Goal: Transaction & Acquisition: Purchase product/service

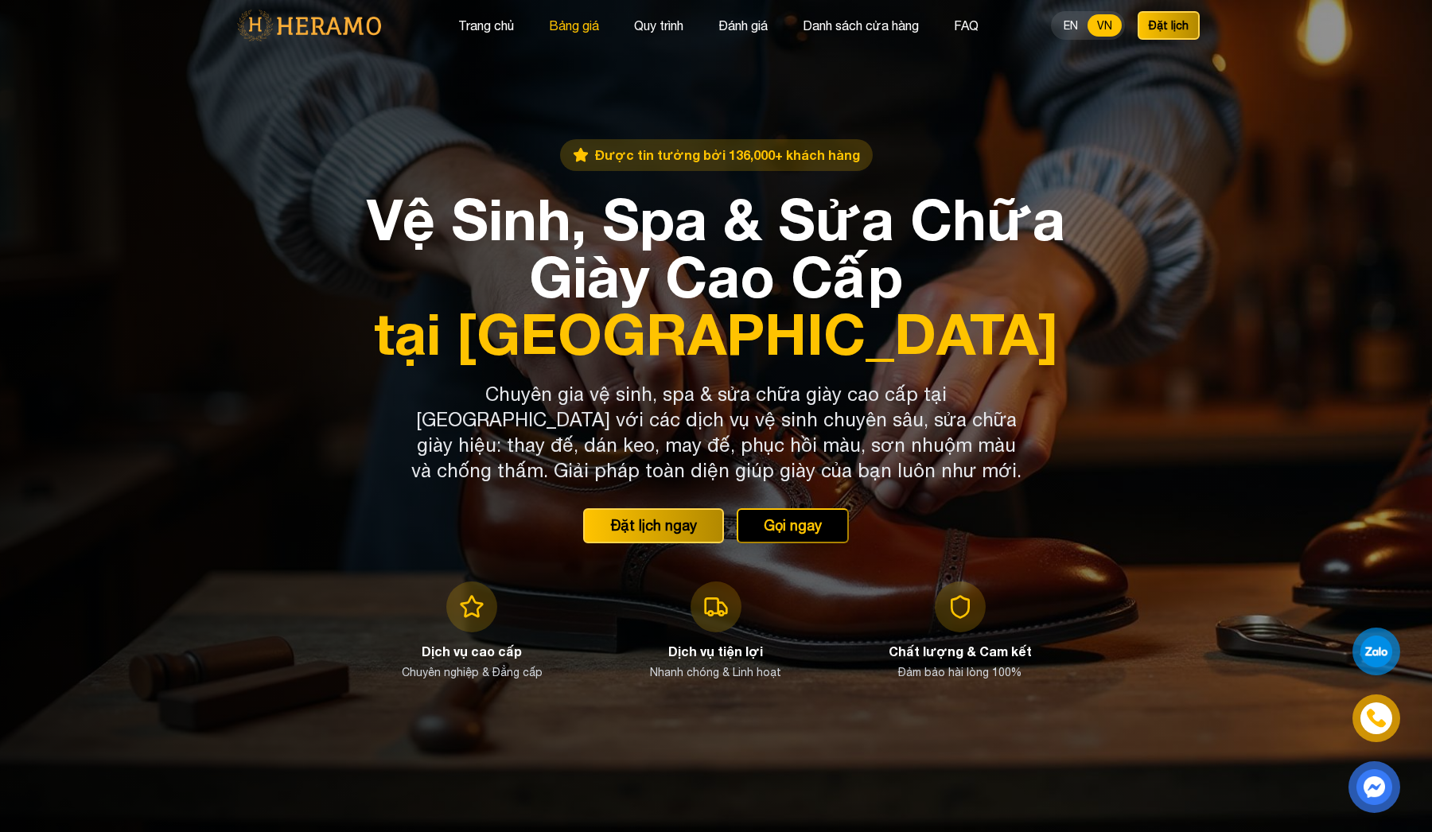
click at [578, 25] on button "Bảng giá" at bounding box center [574, 25] width 60 height 21
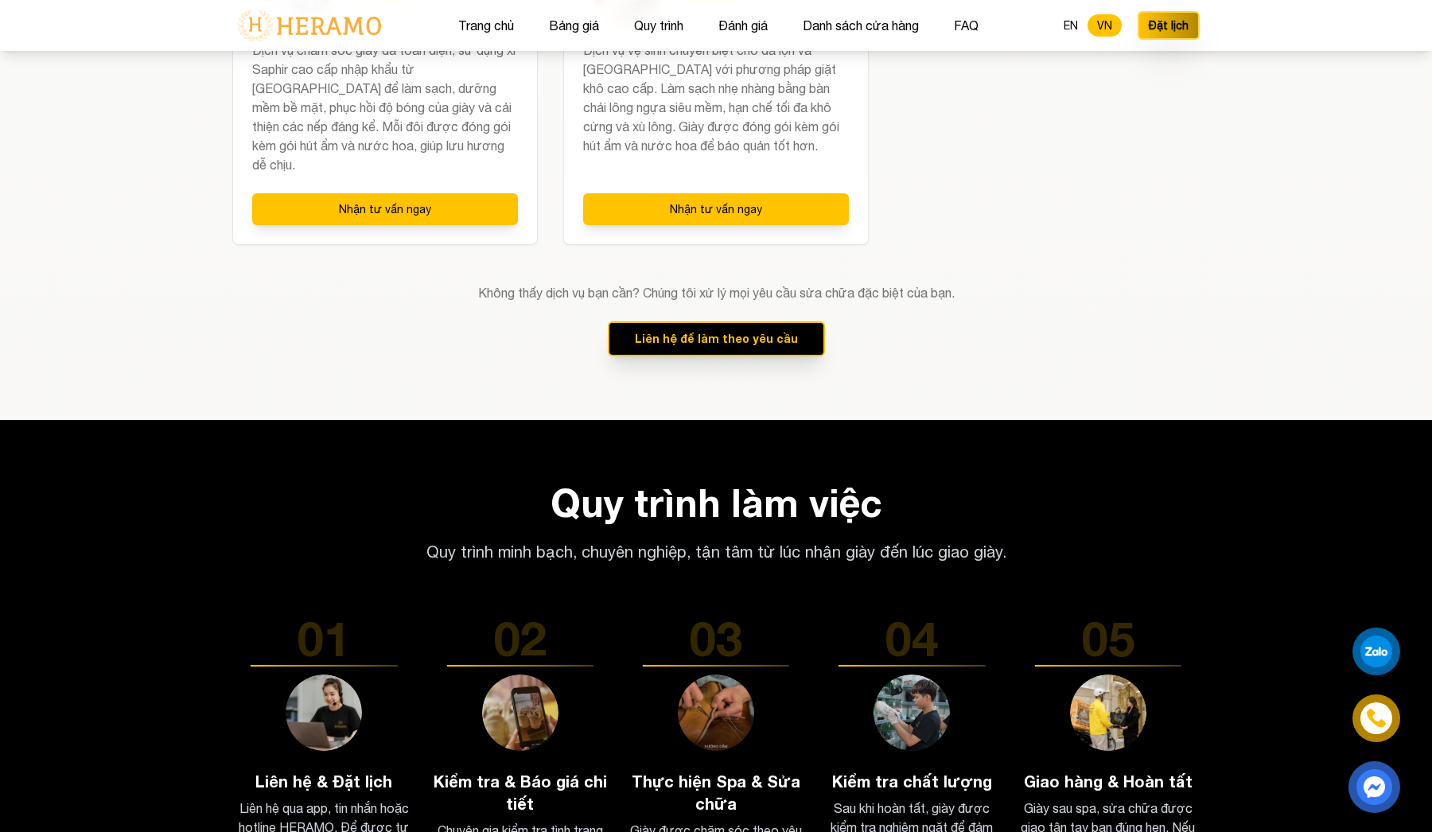
scroll to position [2206, 0]
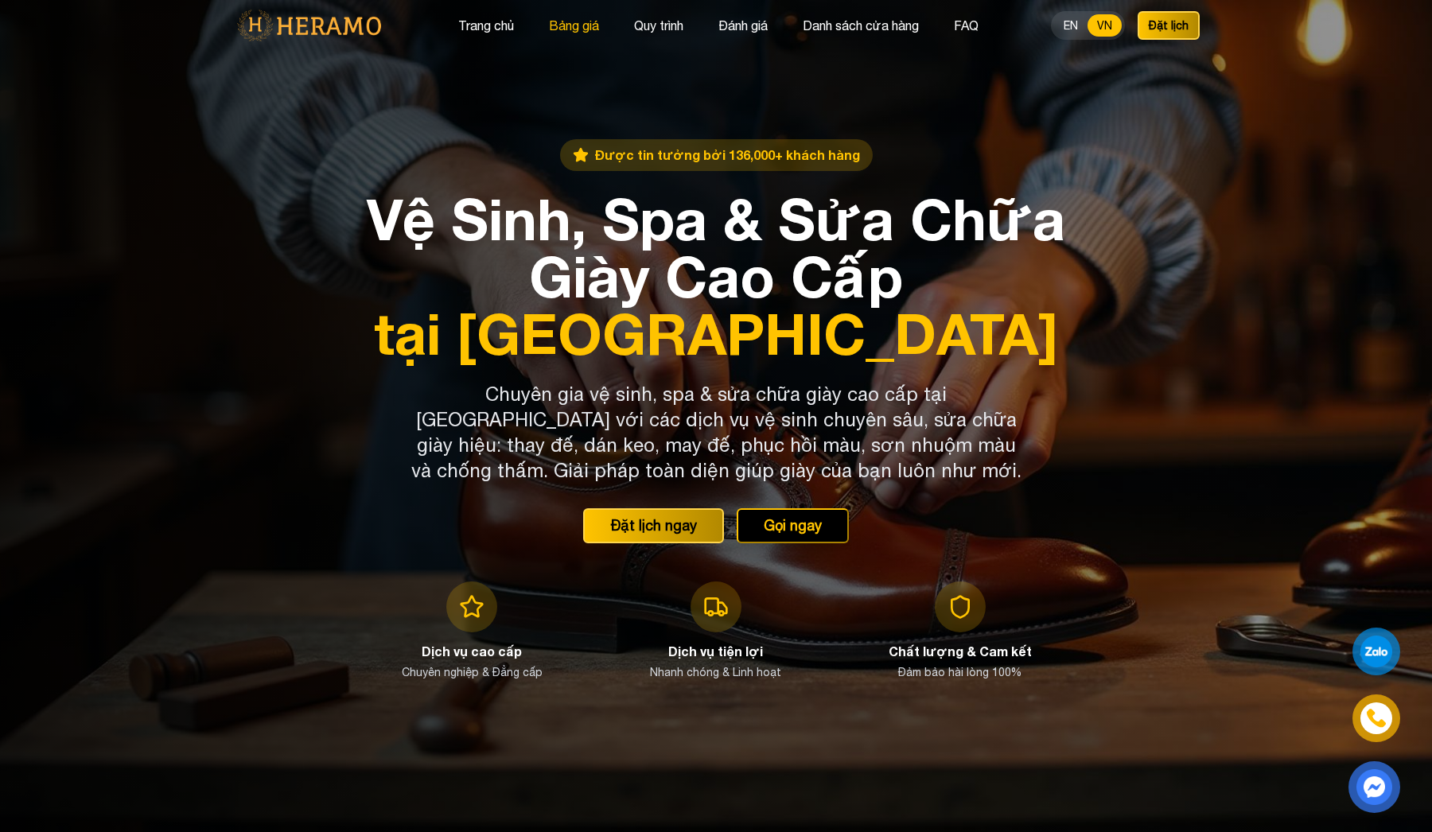
click at [571, 20] on button "Bảng giá" at bounding box center [574, 25] width 60 height 21
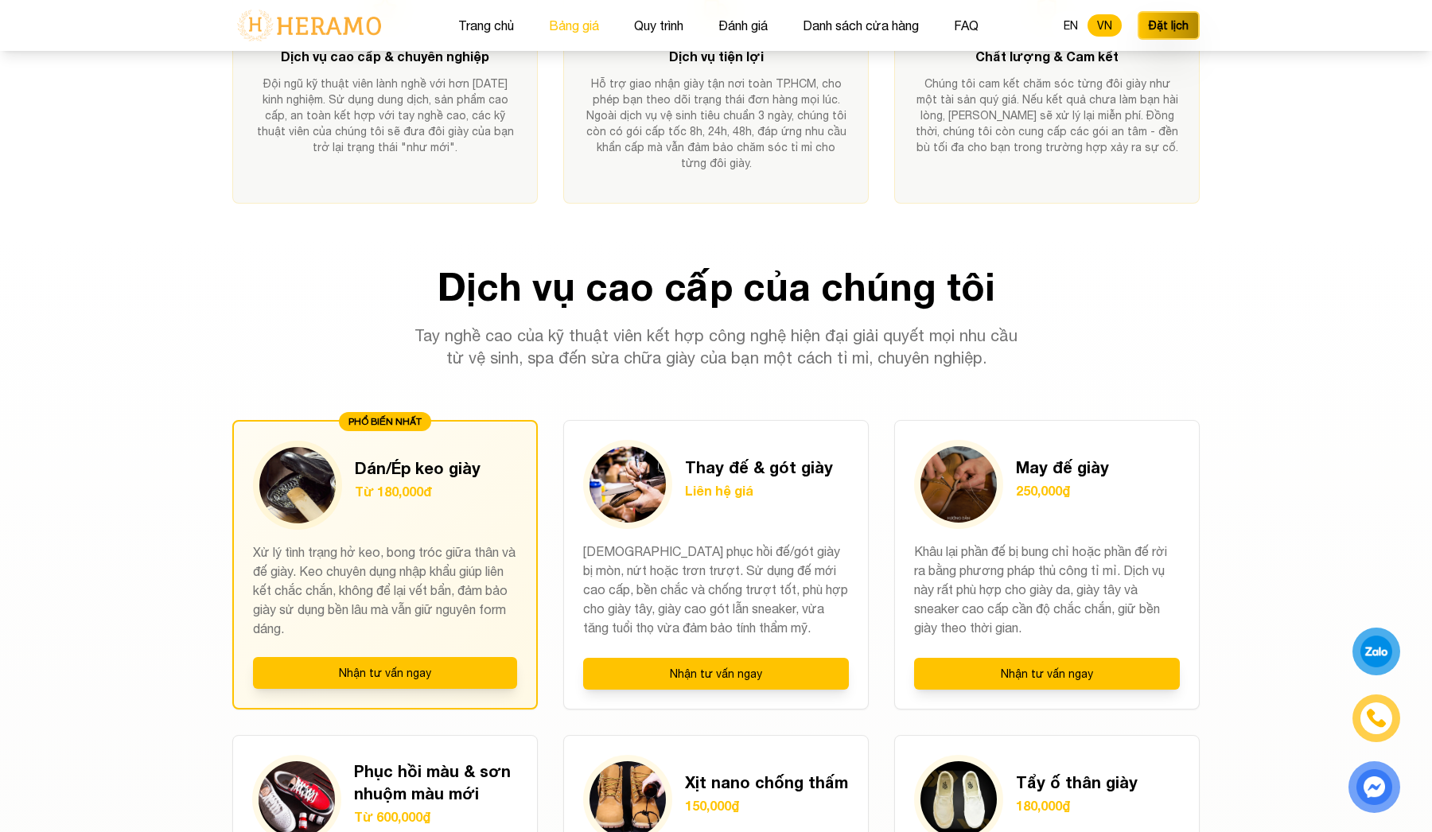
scroll to position [1247, 0]
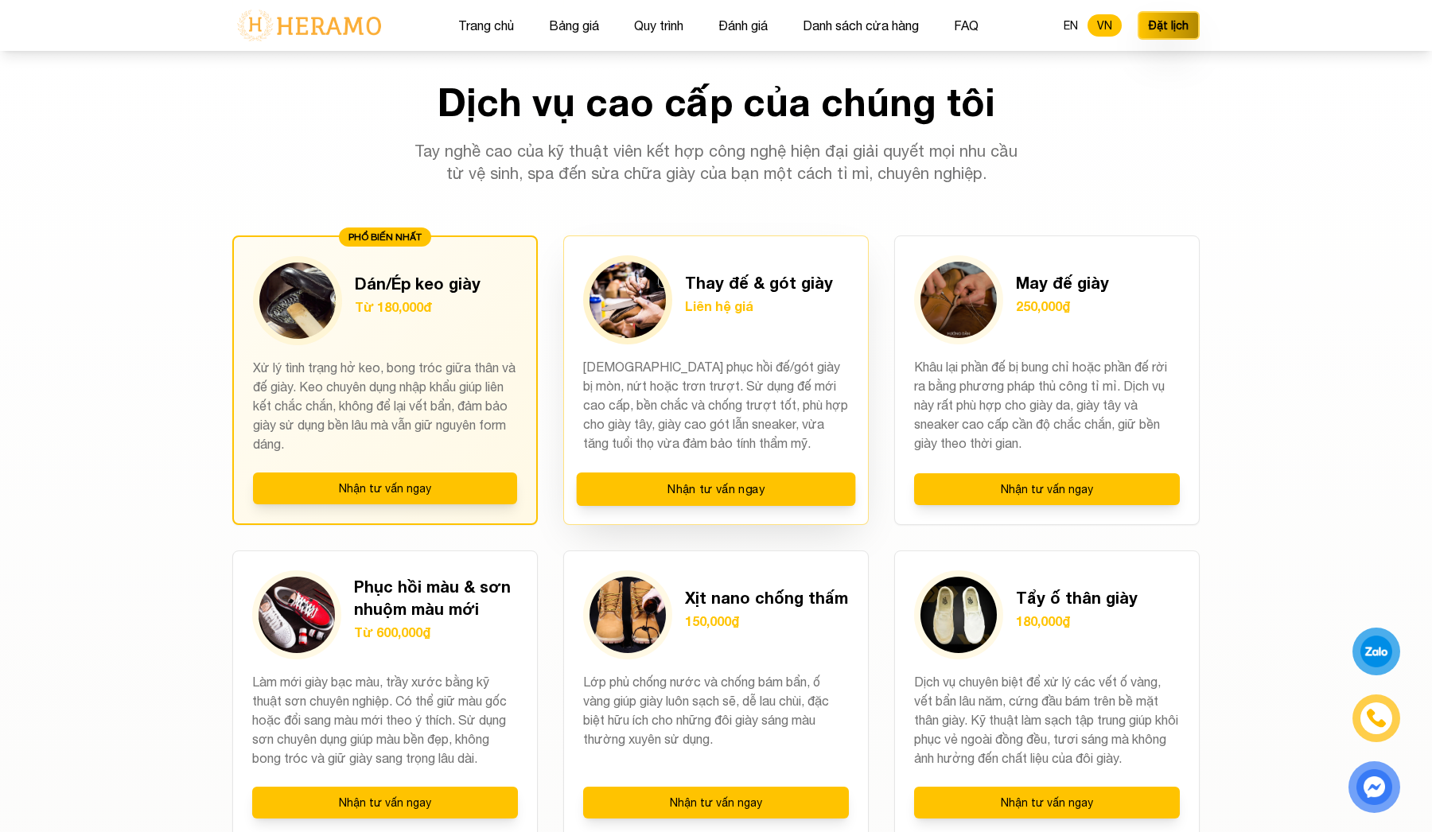
click at [742, 283] on h3 "Thay đế & gót giày" at bounding box center [759, 282] width 148 height 22
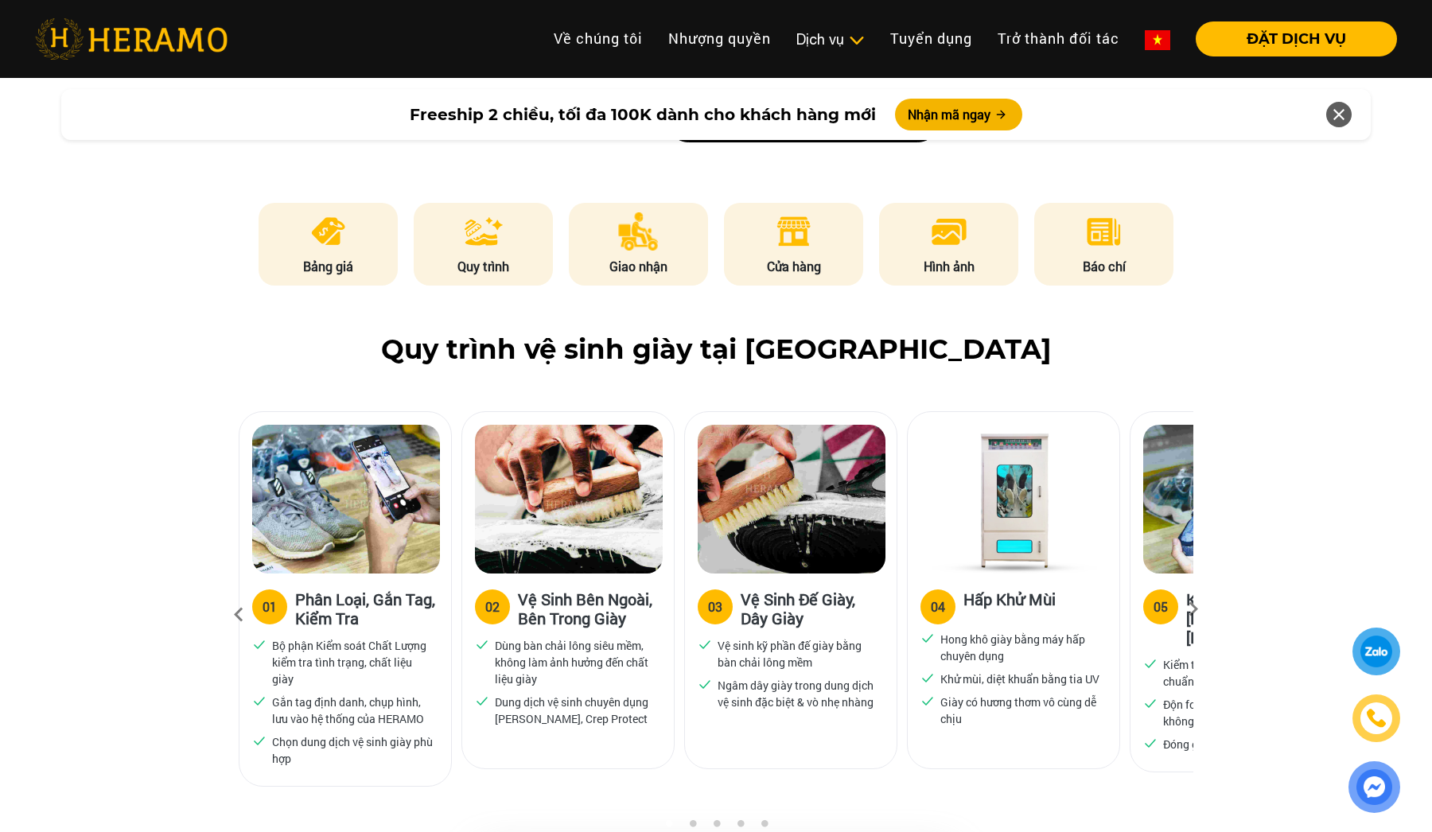
scroll to position [764, 0]
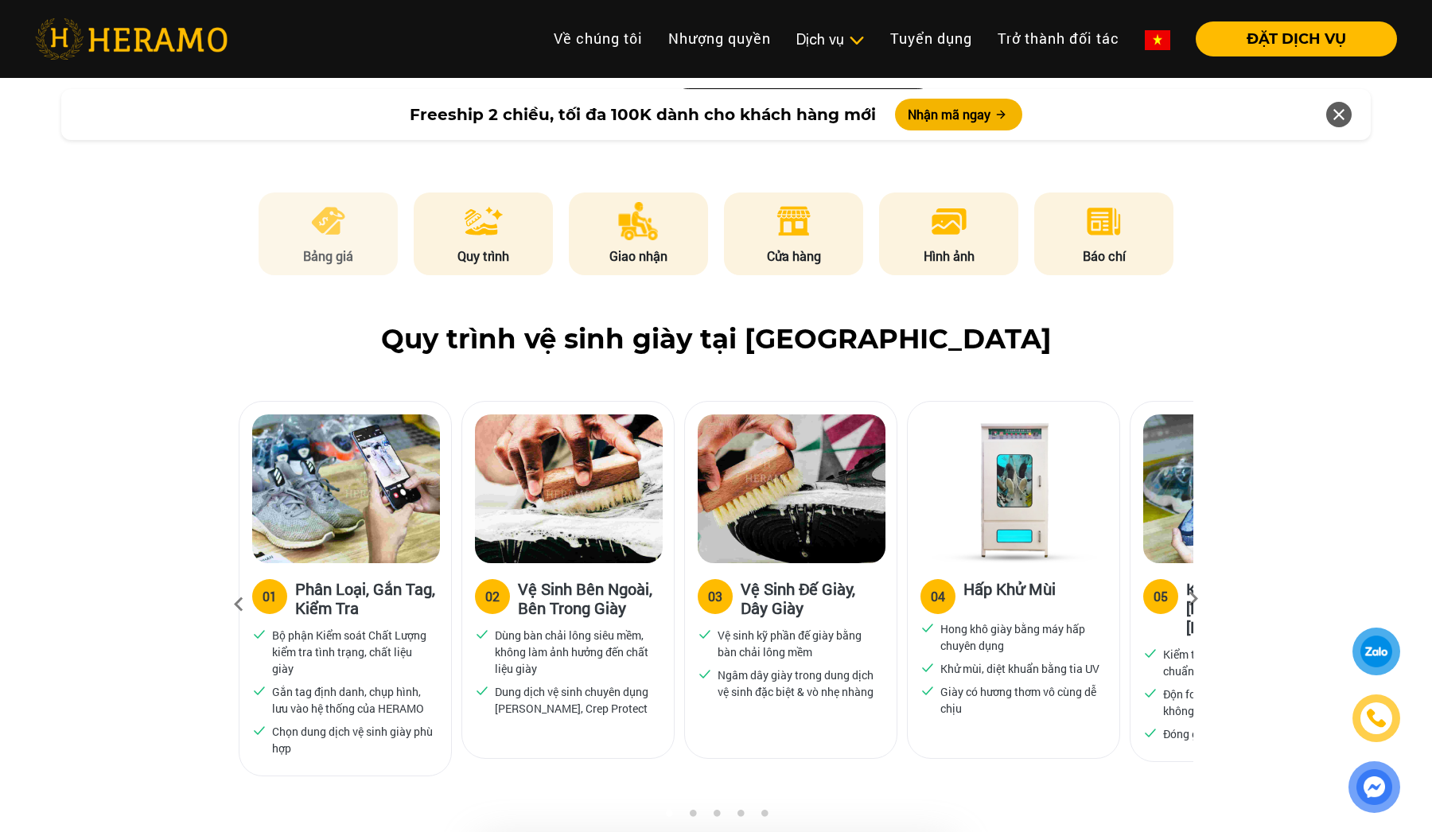
click at [341, 240] on img at bounding box center [328, 221] width 39 height 38
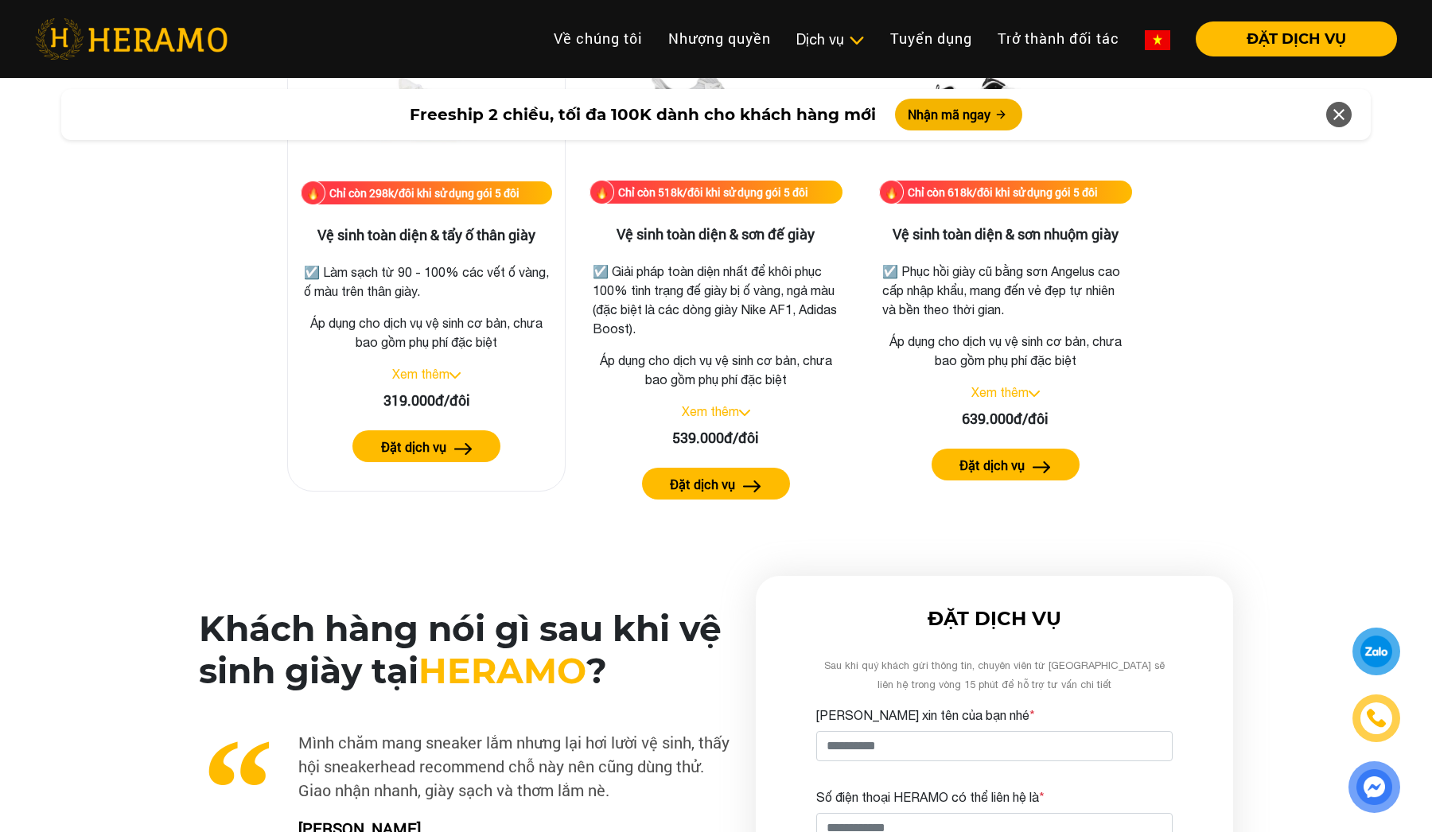
scroll to position [3360, 0]
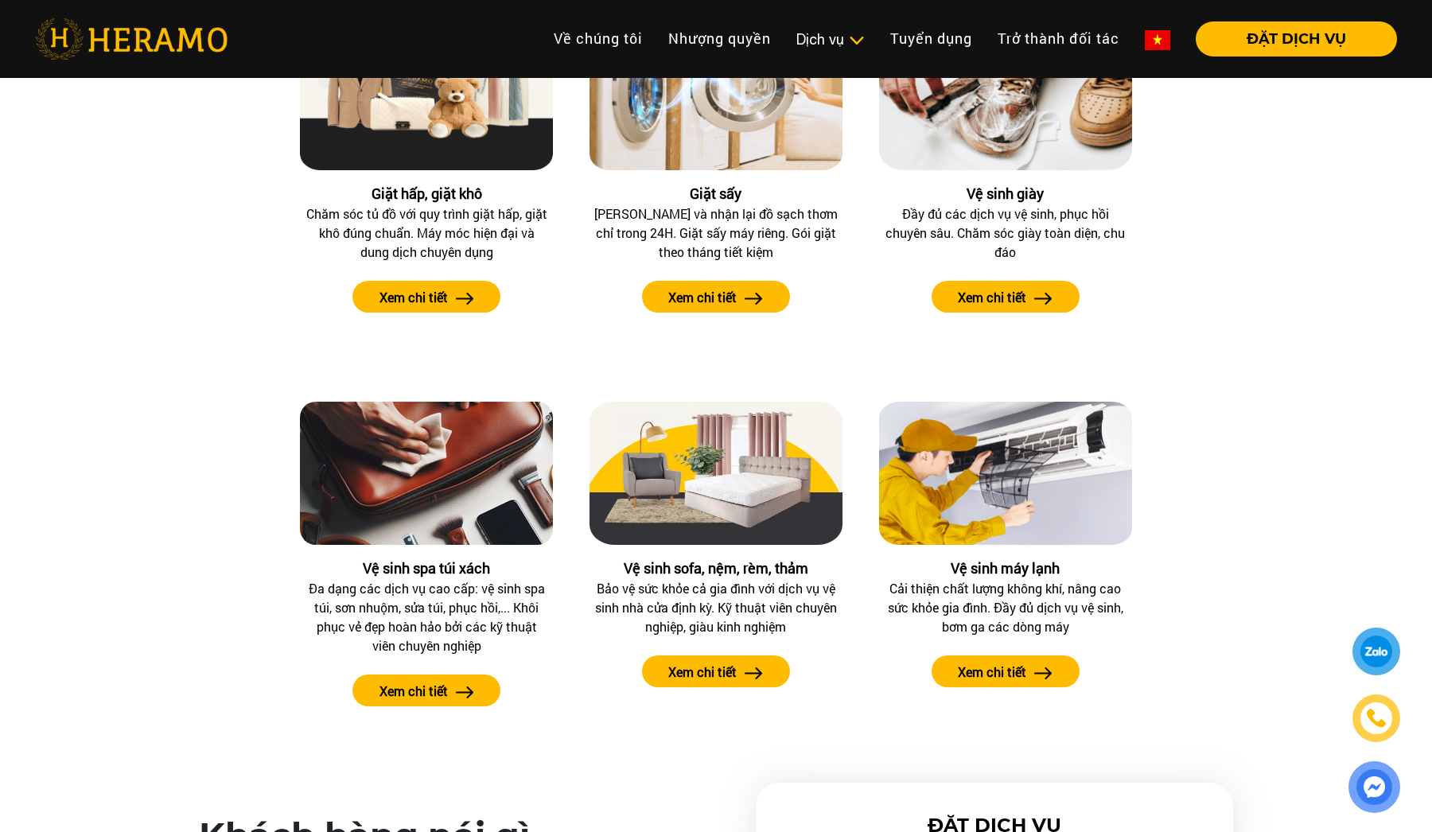
scroll to position [1274, 0]
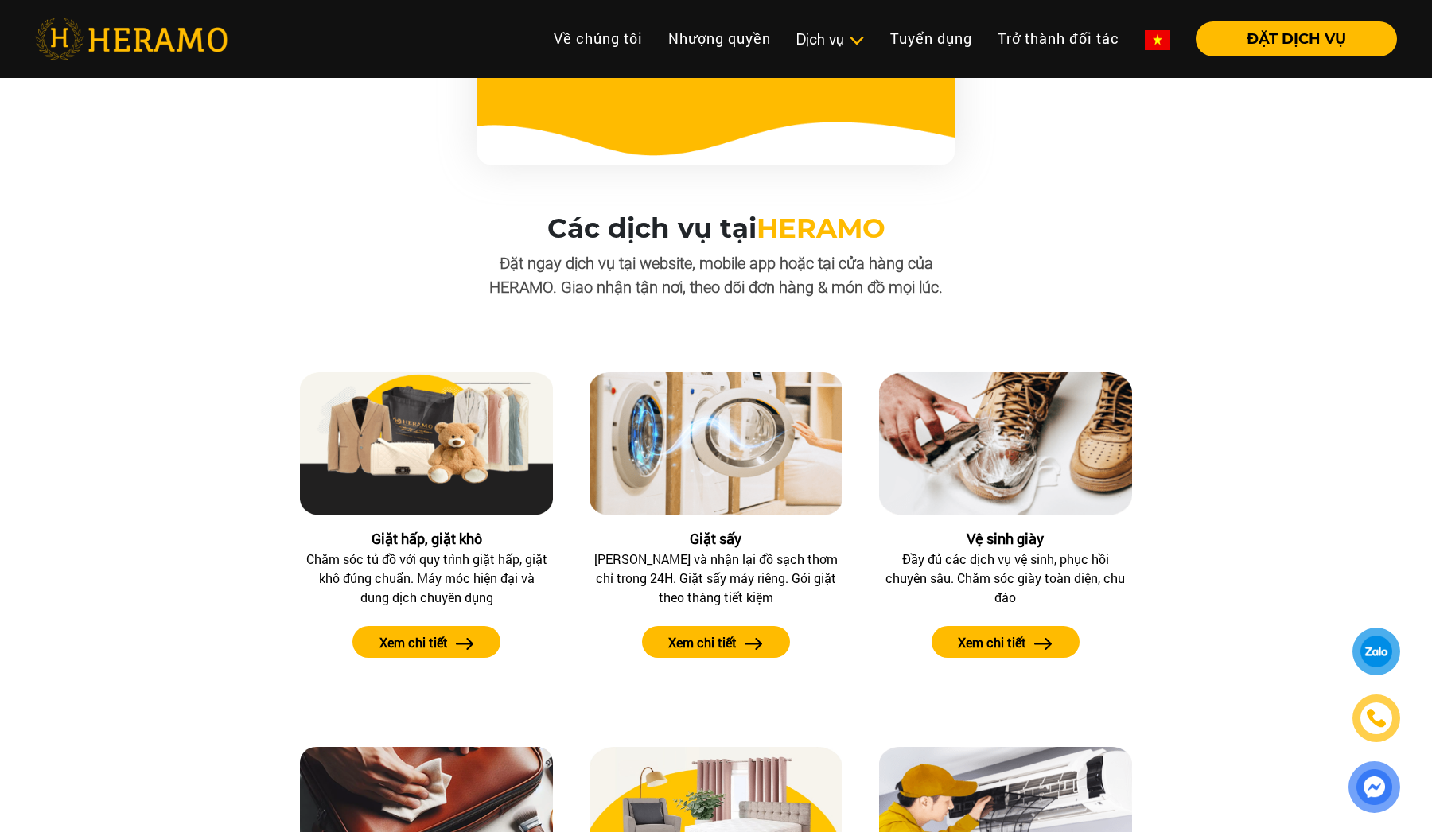
click at [853, 225] on span "HERAMO" at bounding box center [820, 228] width 129 height 33
click at [718, 284] on p "Đặt ngay dịch vụ tại website, mobile app hoặc tại cửa hàng của HERAMO. Giao nhậ…" at bounding box center [716, 275] width 478 height 48
click at [1007, 653] on label "Xem chi tiết" at bounding box center [992, 643] width 68 height 19
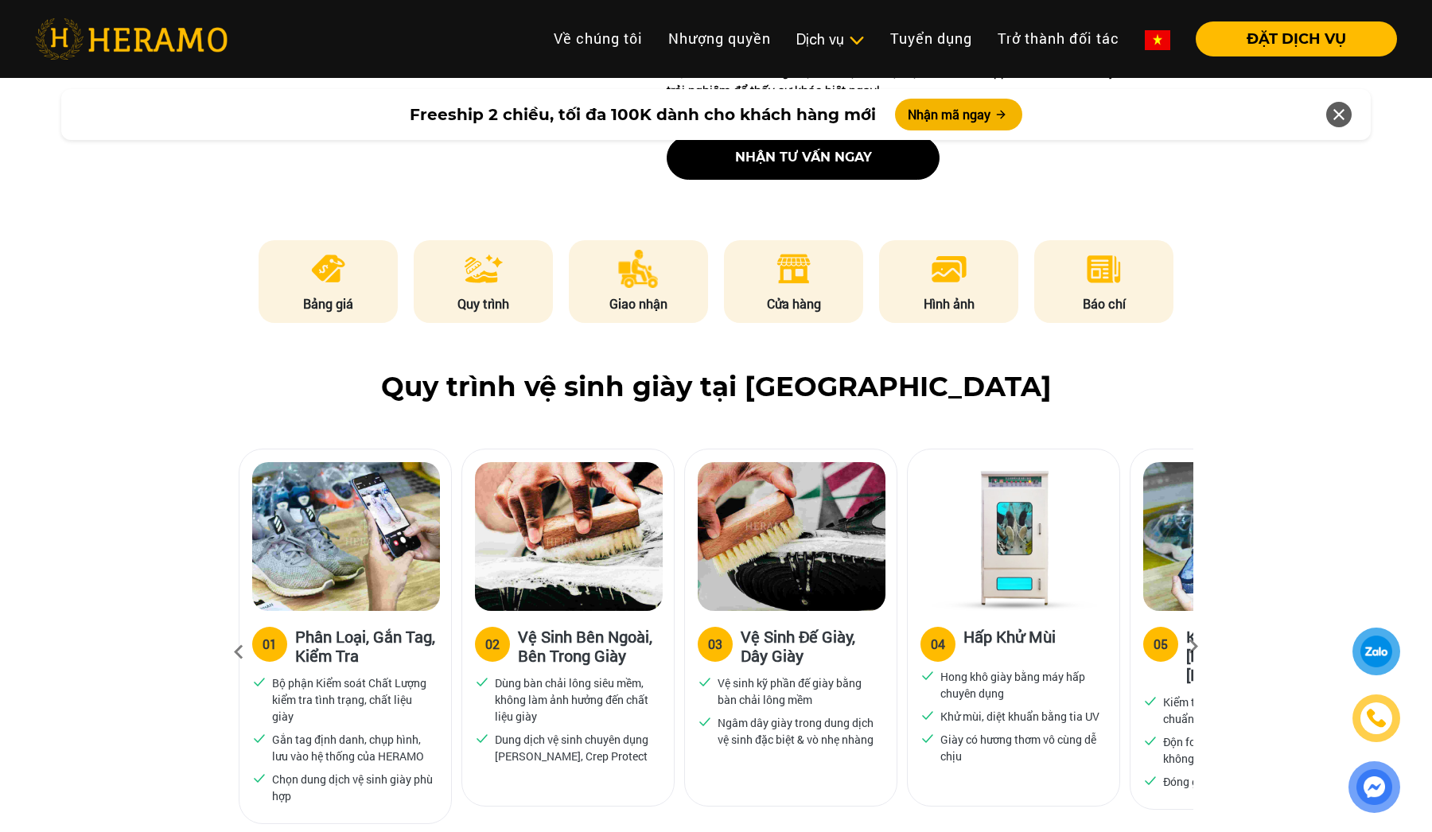
scroll to position [719, 0]
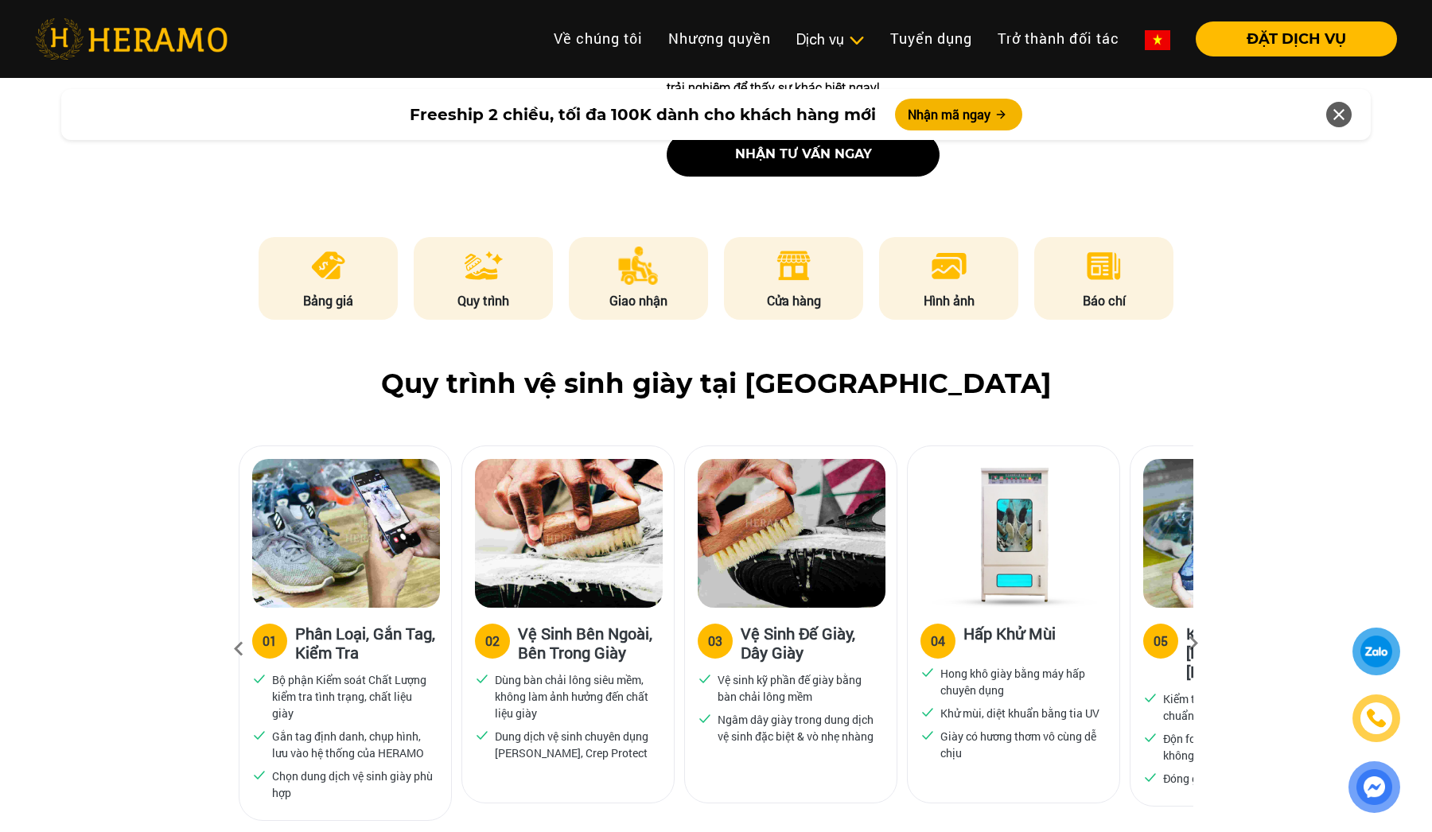
click at [1204, 654] on icon at bounding box center [1193, 648] width 29 height 10
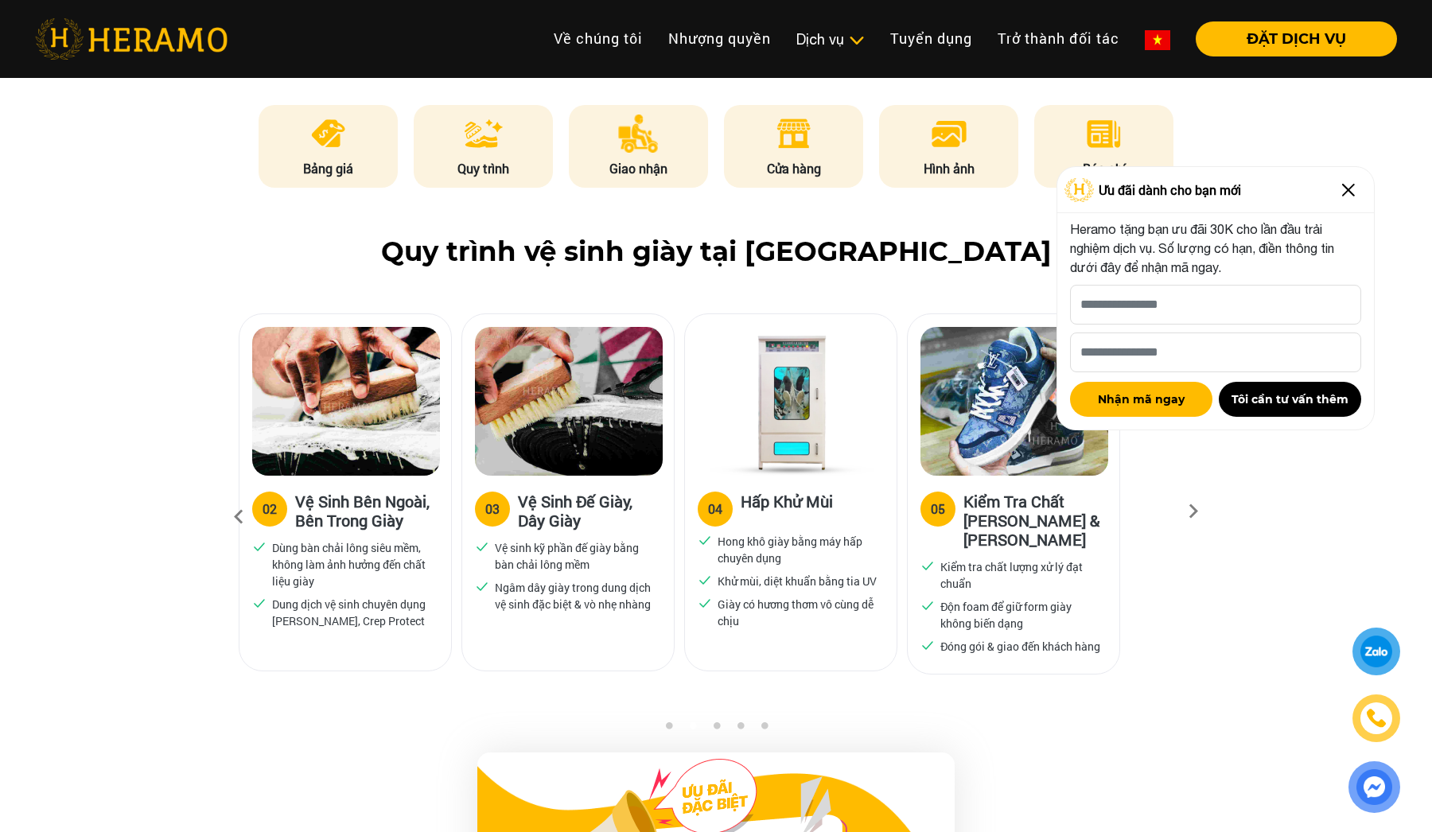
scroll to position [864, 0]
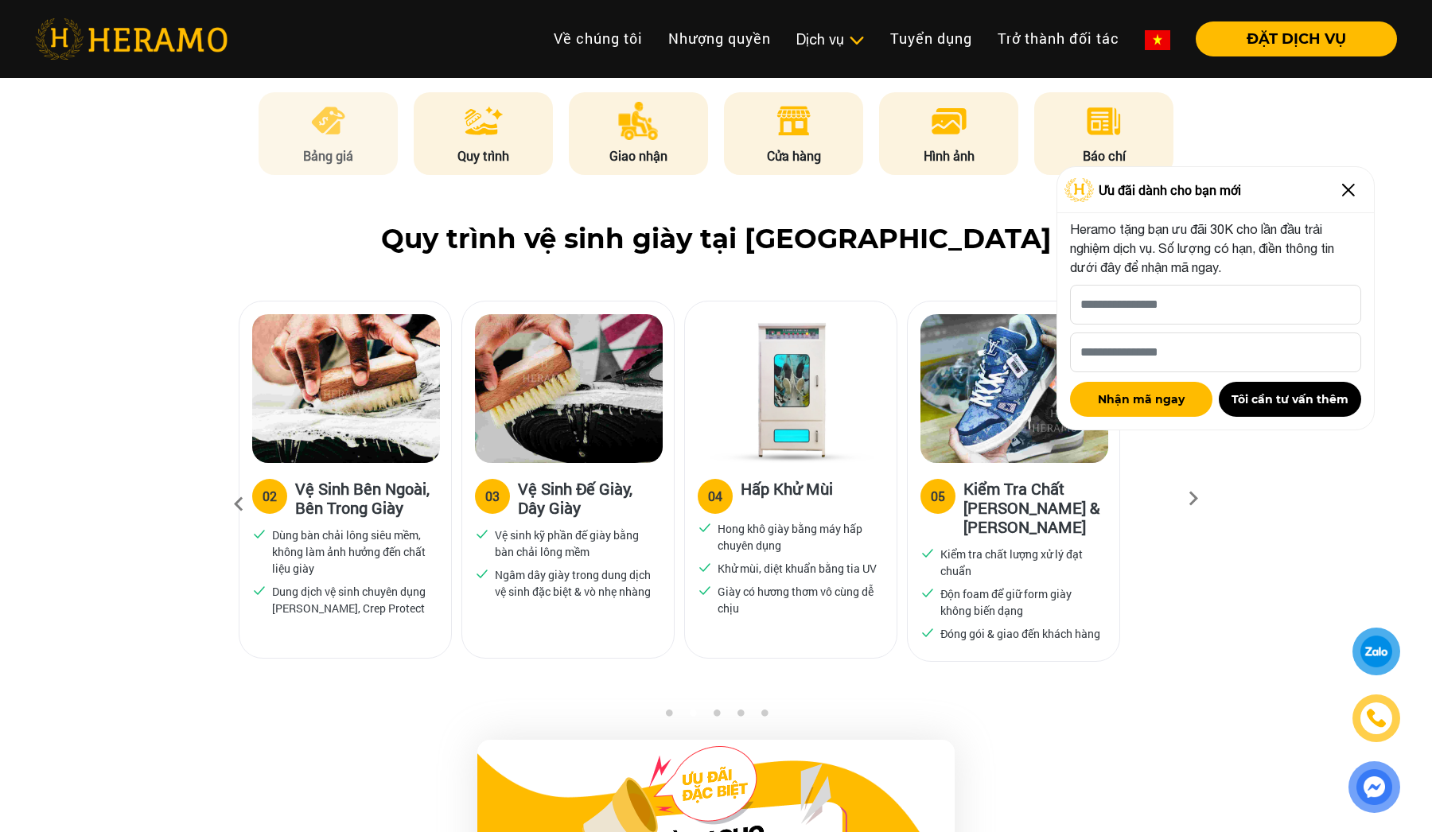
click at [353, 165] on p "Bảng giá" at bounding box center [328, 155] width 140 height 19
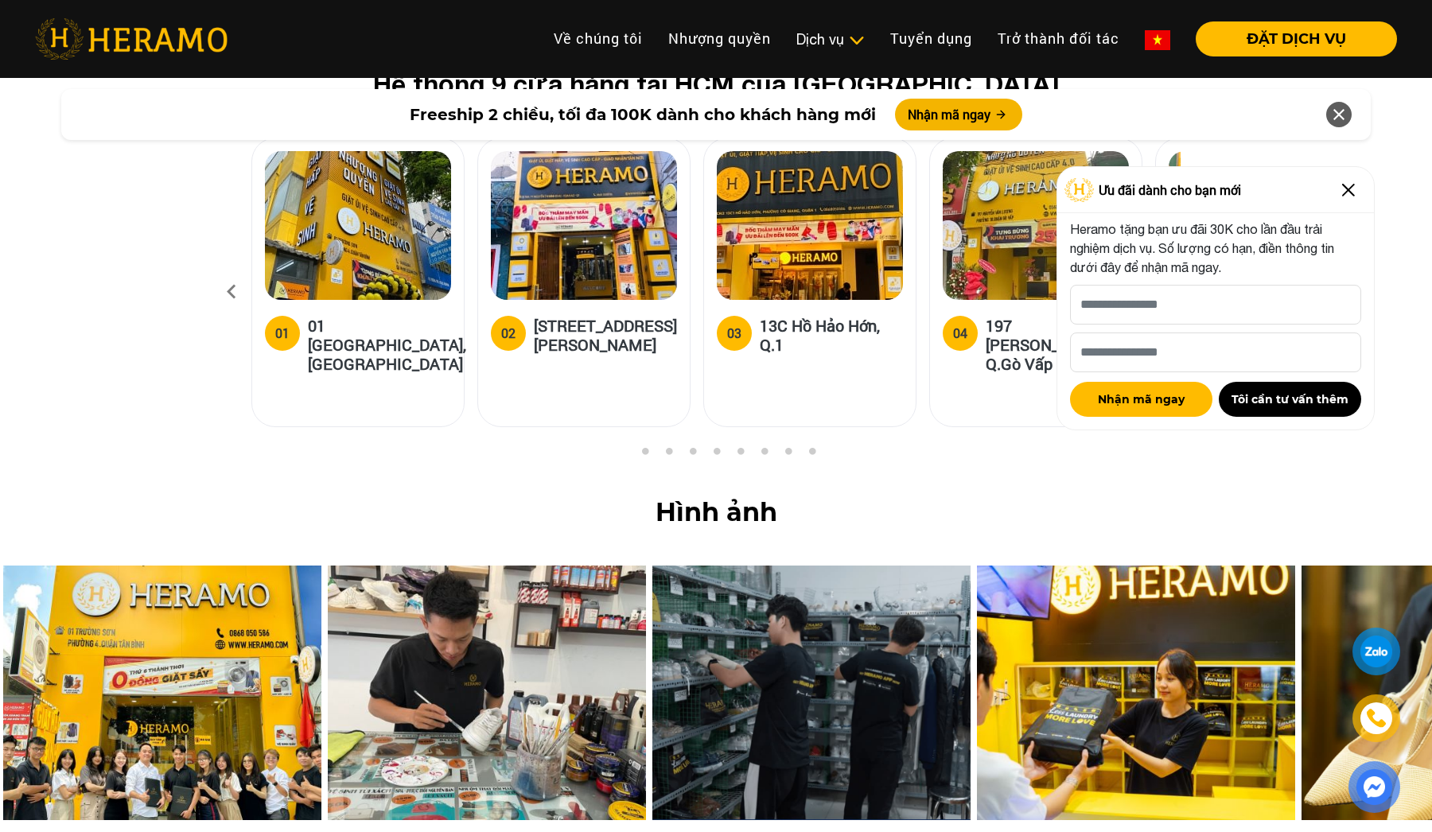
scroll to position [6401, 0]
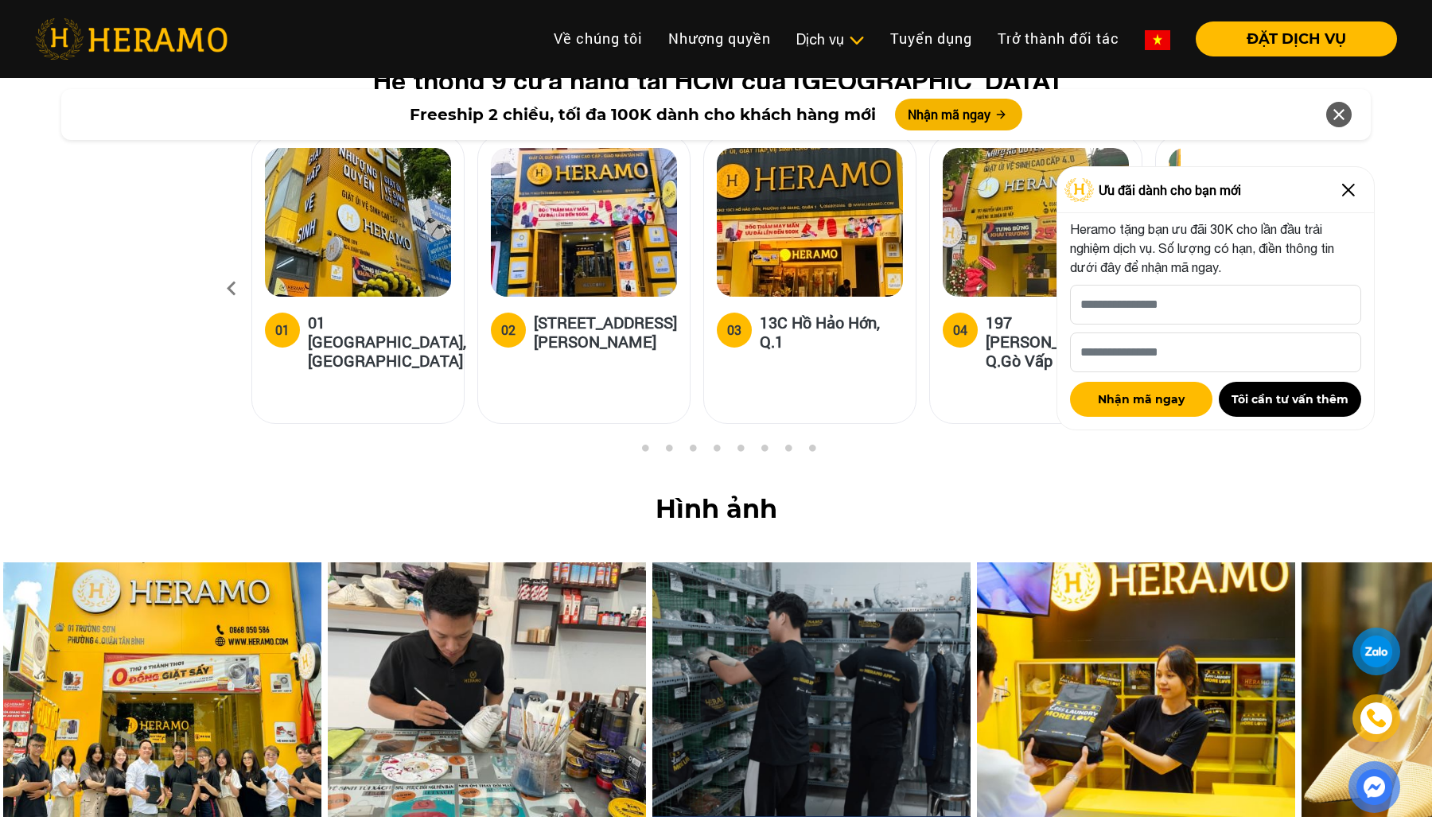
click at [1241, 394] on button "Tôi cần tư vấn thêm" at bounding box center [1289, 399] width 142 height 35
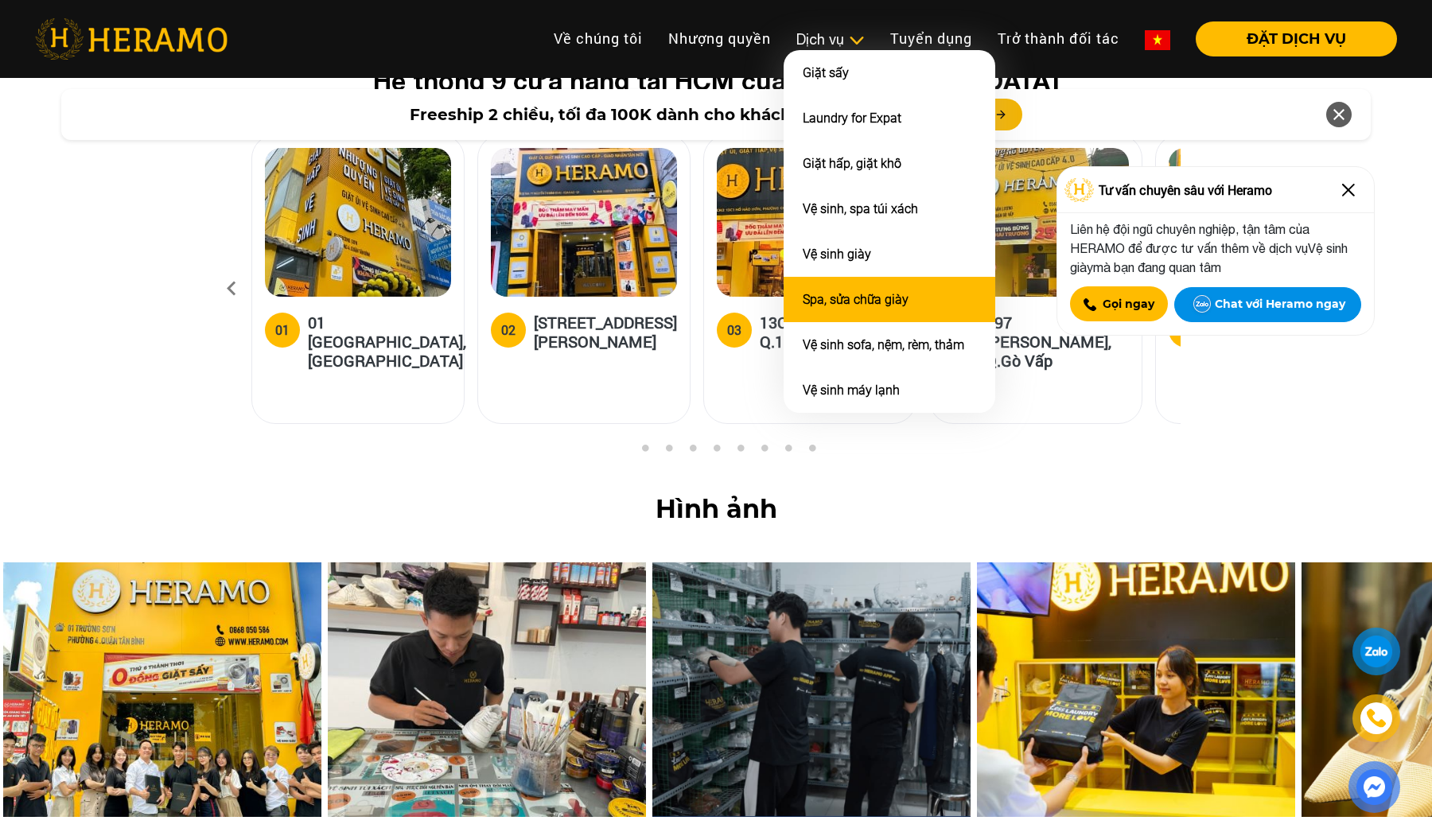
click at [837, 294] on link "Spa, sửa chữa giày" at bounding box center [855, 299] width 106 height 15
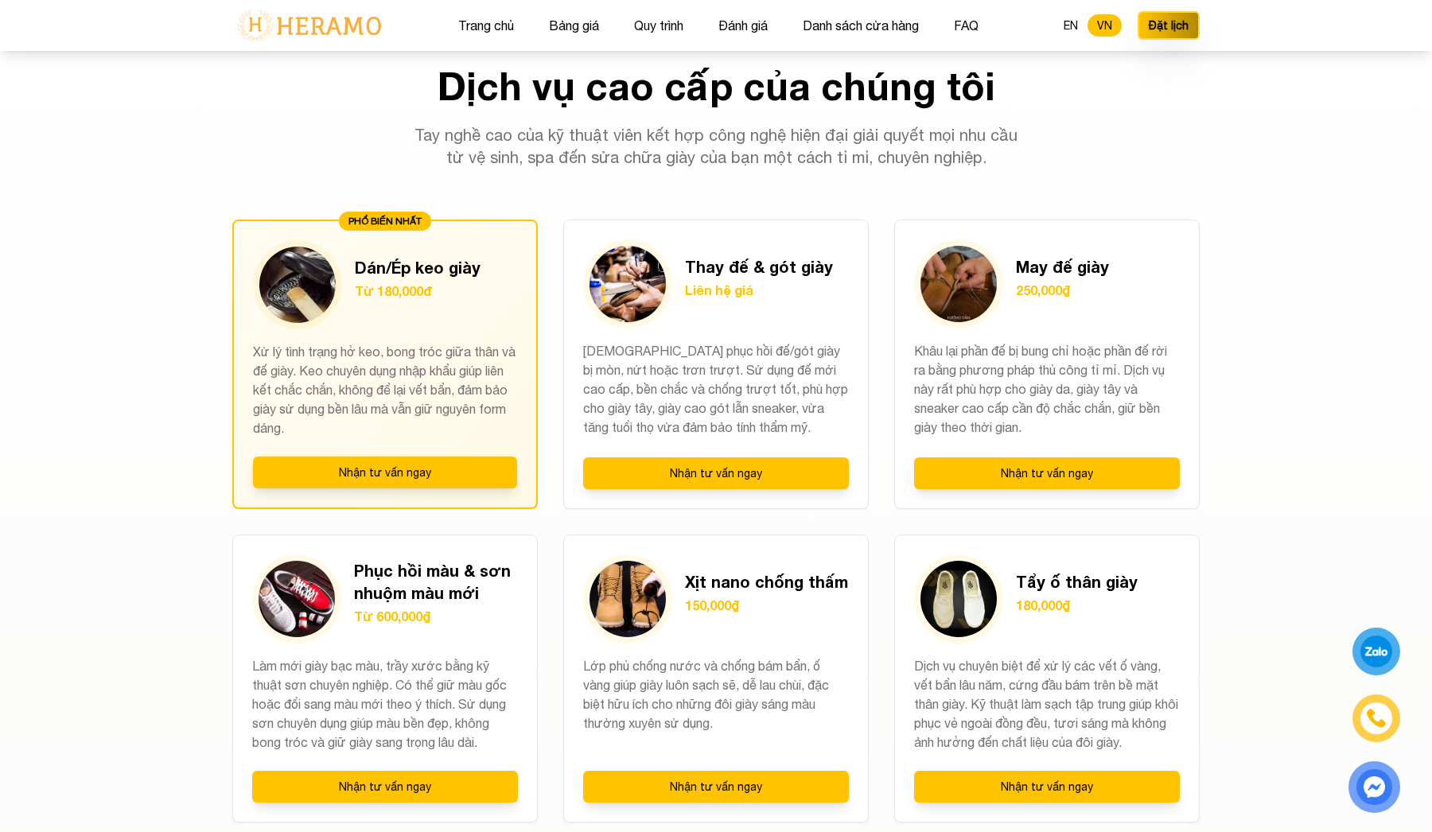
scroll to position [1273, 0]
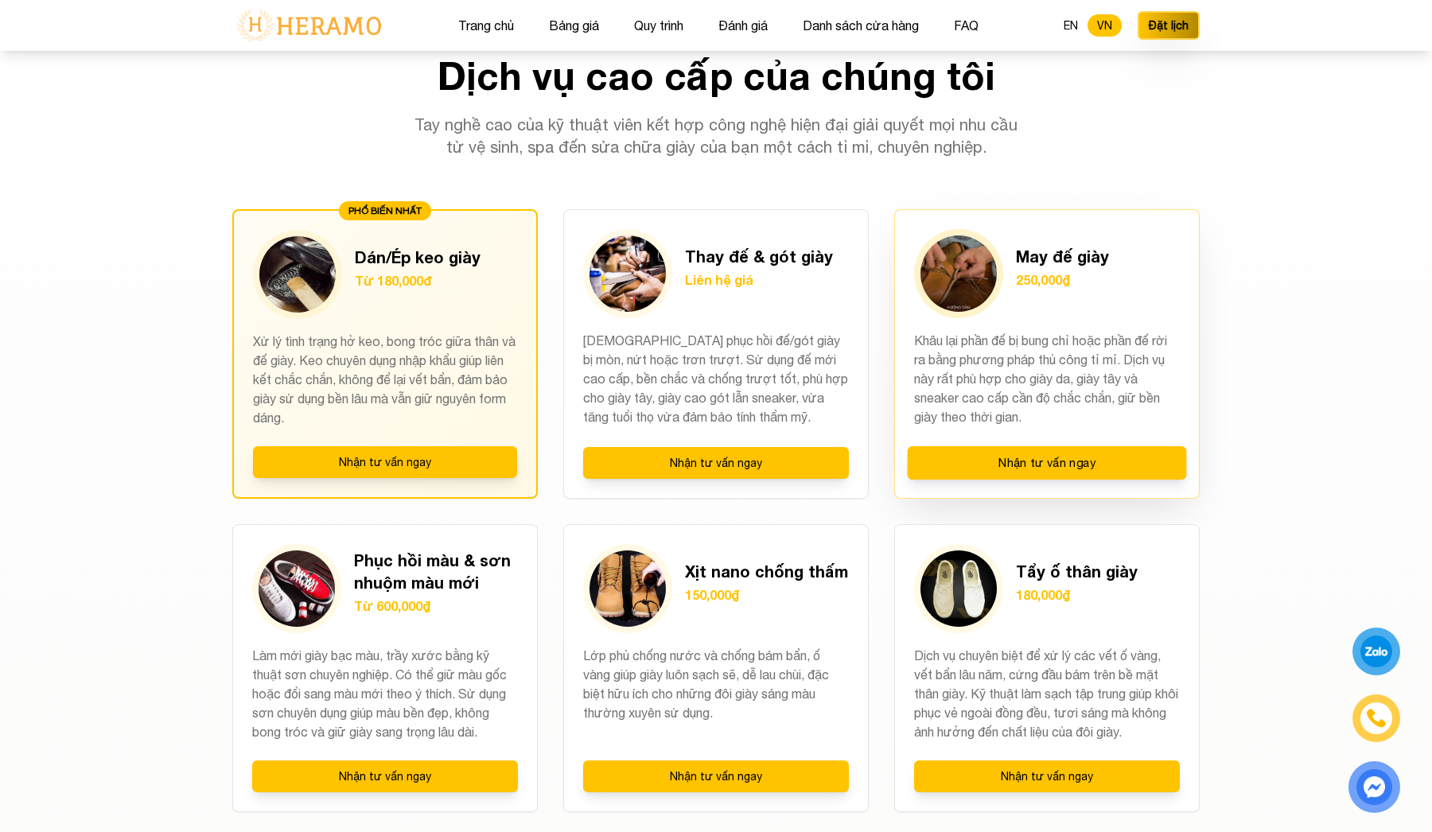
click at [1061, 262] on h3 "May đế giày" at bounding box center [1062, 256] width 93 height 22
click at [1040, 462] on button "Nhận tư vấn ngay" at bounding box center [1046, 462] width 279 height 33
click at [1001, 450] on button "Nhận tư vấn ngay" at bounding box center [1046, 462] width 279 height 33
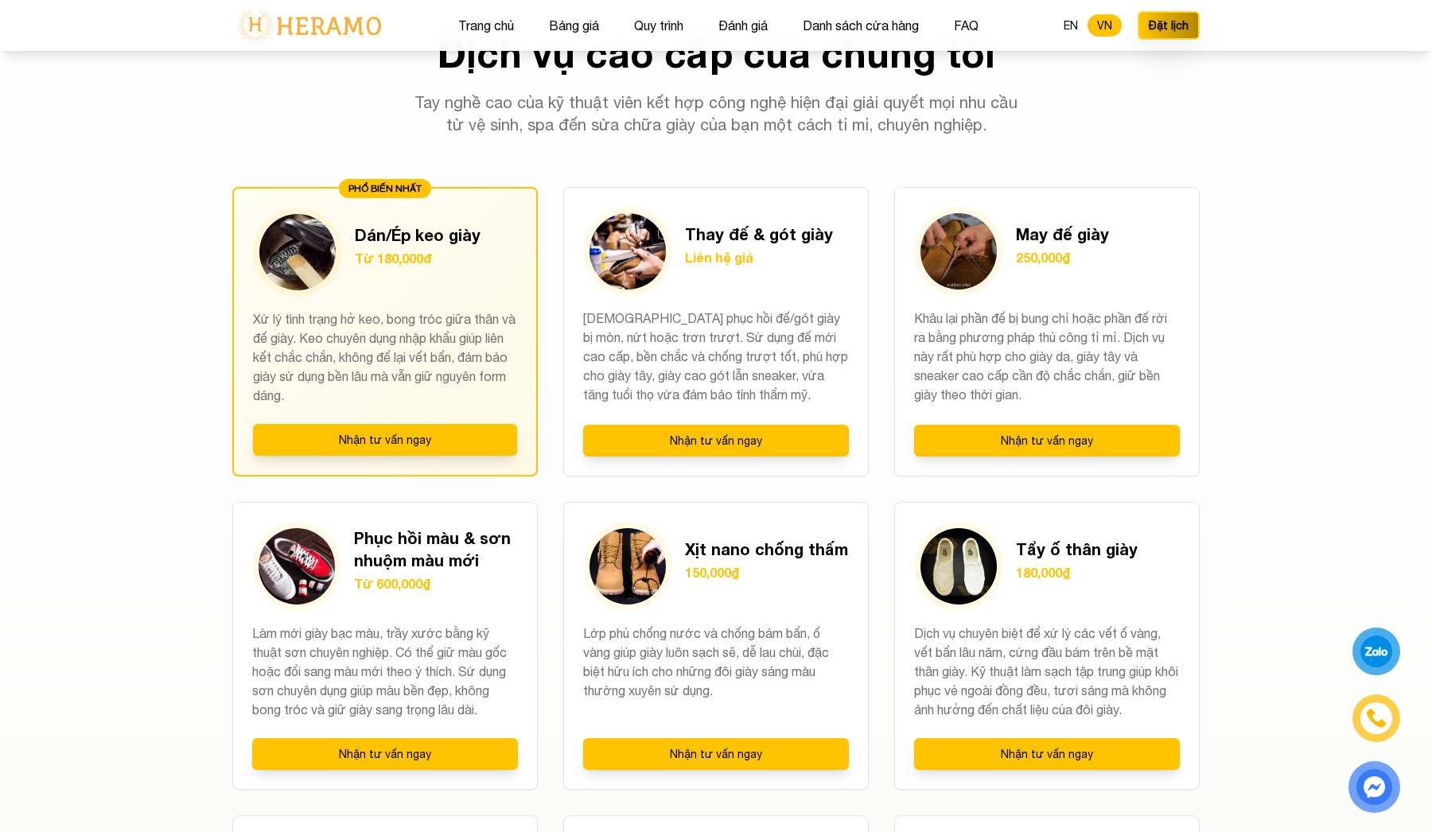
scroll to position [1295, 0]
